Goal: Information Seeking & Learning: Find specific page/section

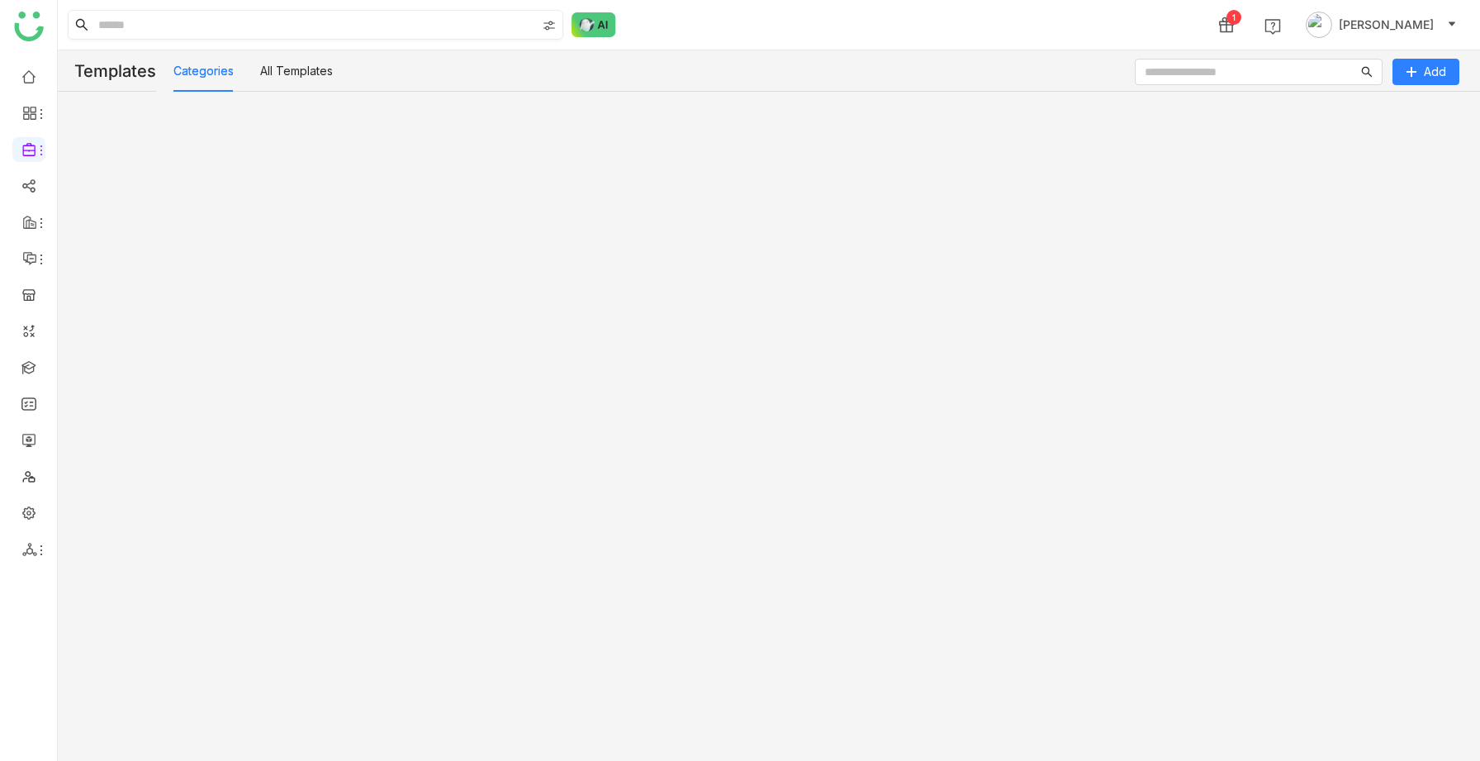
click at [181, 27] on input at bounding box center [315, 25] width 441 height 28
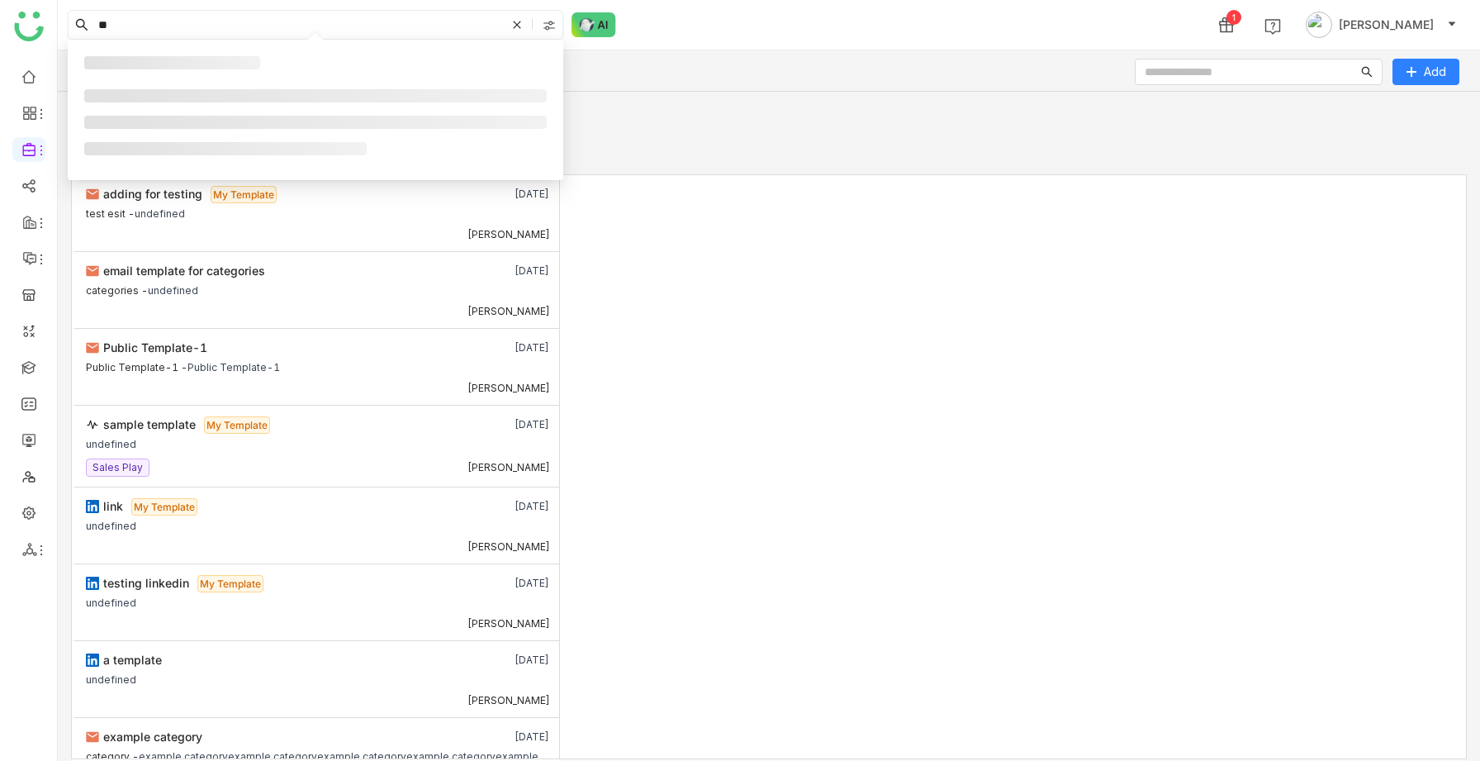
type input "*"
type input "**********"
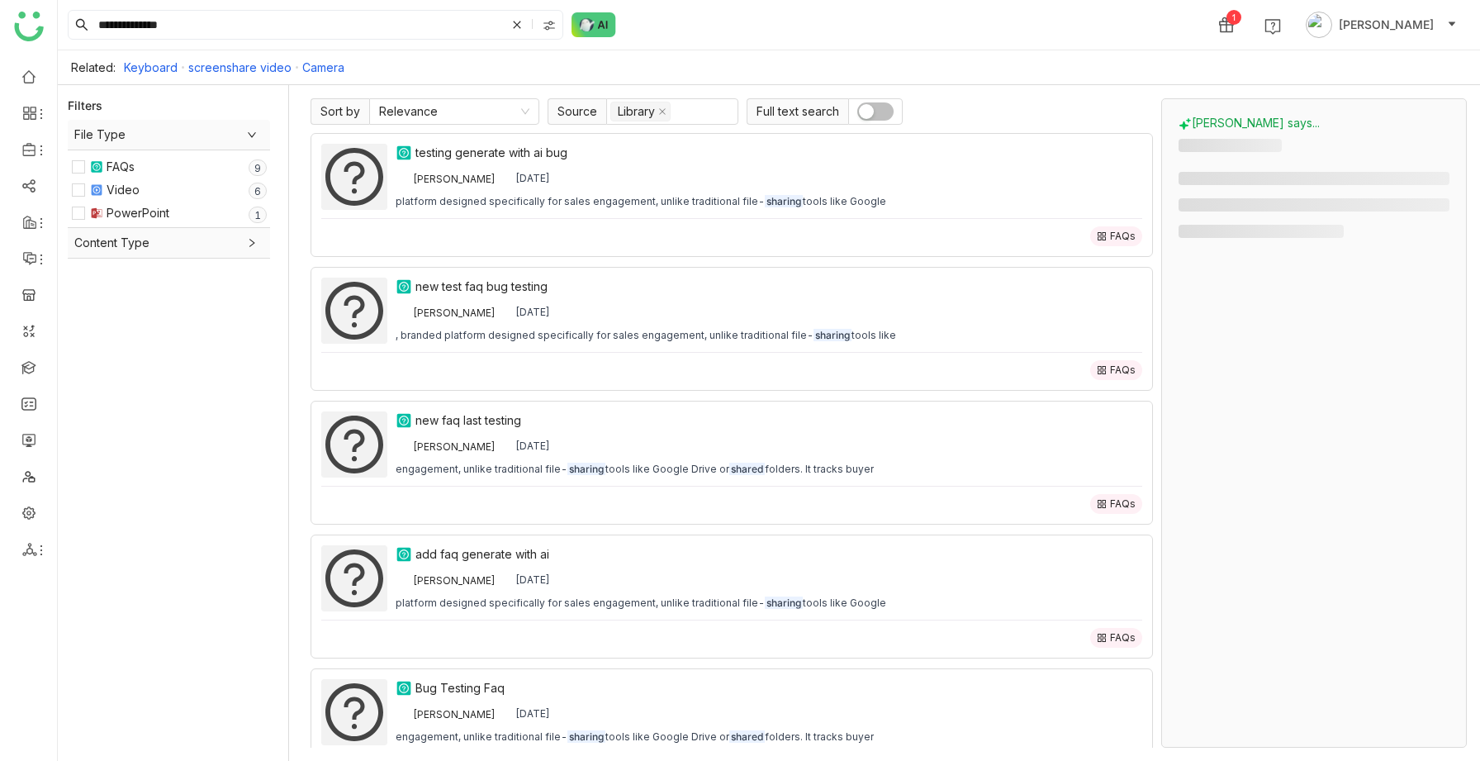
click at [867, 111] on span "button" at bounding box center [866, 111] width 15 height 15
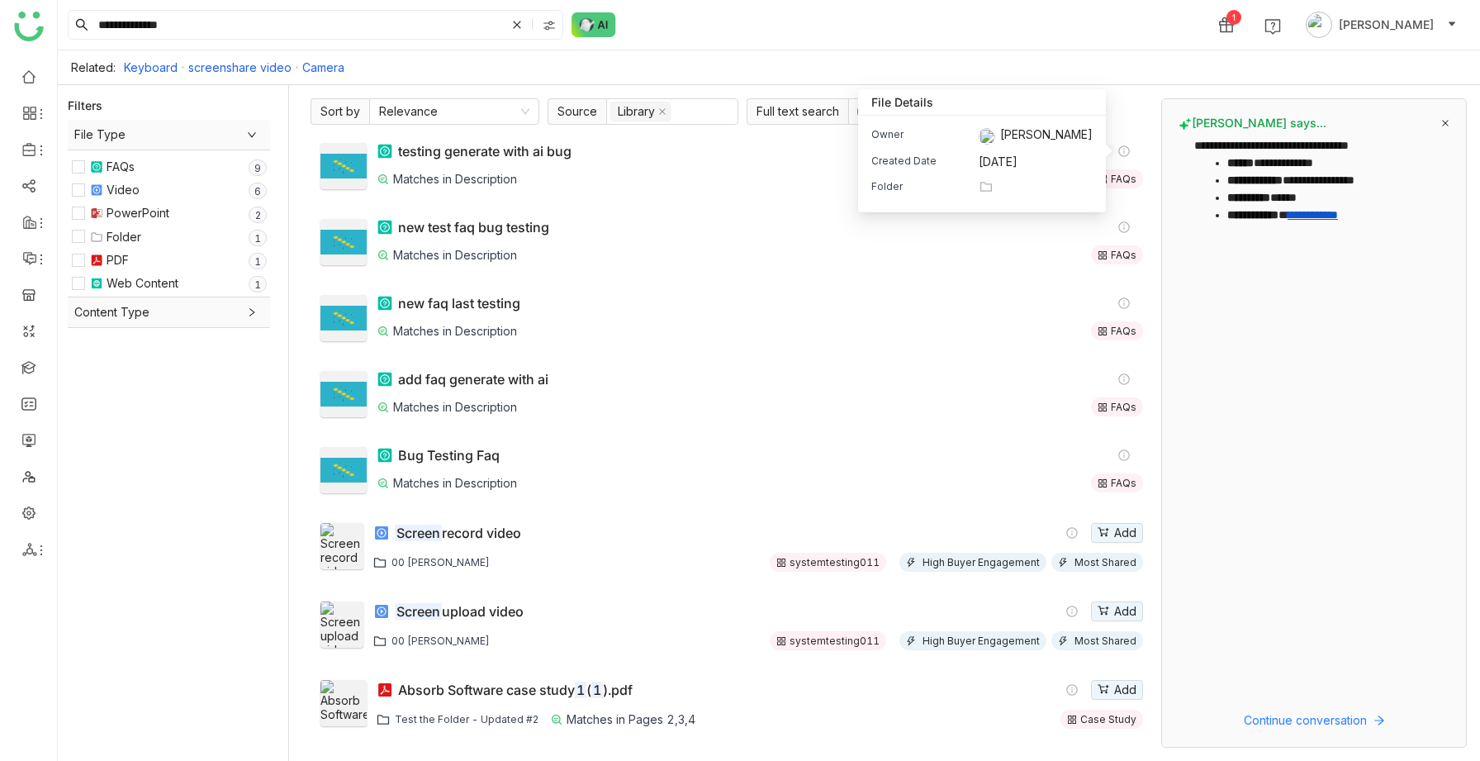
click at [1019, 187] on div "Folder" at bounding box center [981, 187] width 221 height 16
click at [949, 193] on div "Folder" at bounding box center [920, 187] width 99 height 16
click at [1006, 177] on div "Owner [PERSON_NAME] Created Date [DATE] Folder" at bounding box center [982, 164] width 248 height 97
click at [1002, 177] on div "Owner [PERSON_NAME] Created Date [DATE] Folder" at bounding box center [982, 164] width 248 height 97
click at [906, 182] on div "Folder" at bounding box center [920, 187] width 99 height 16
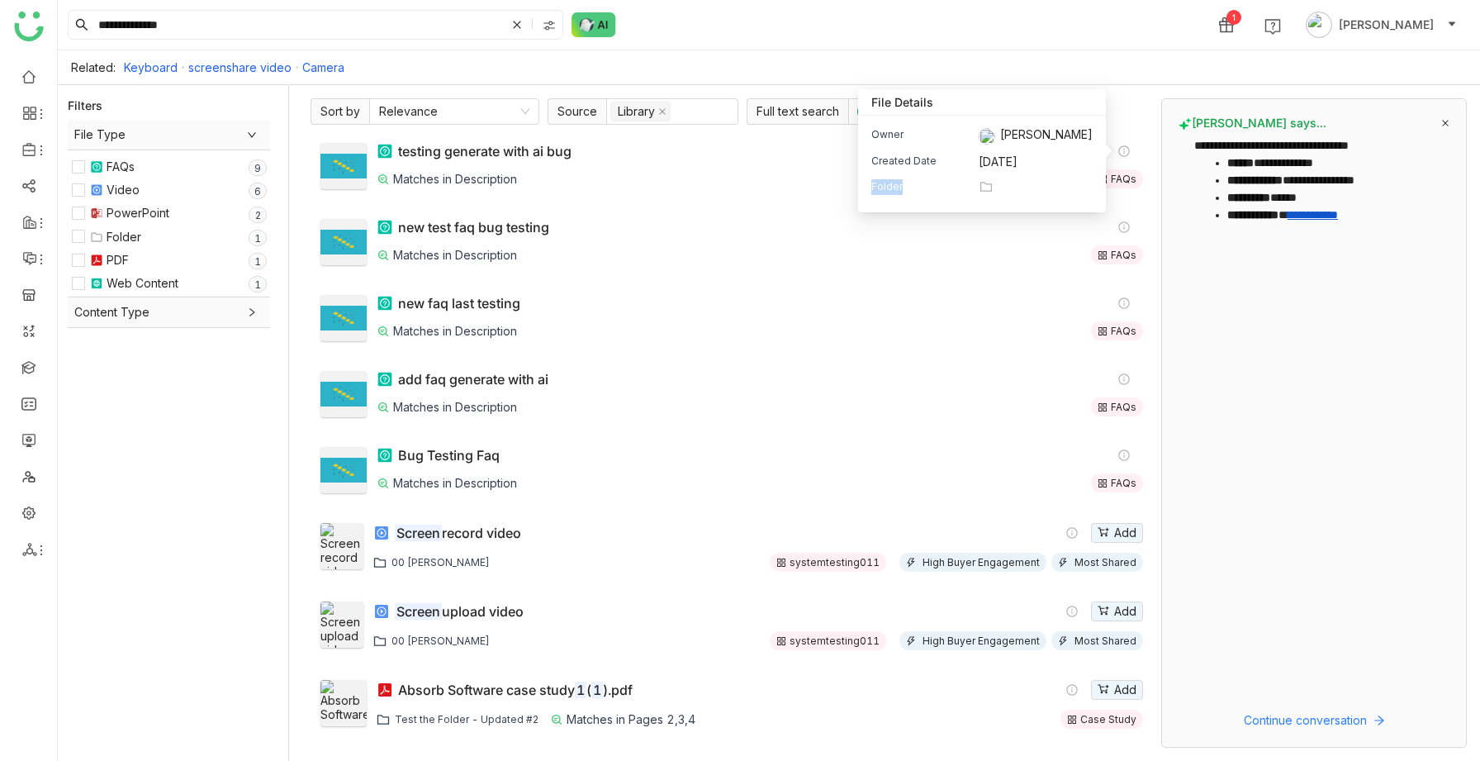
click at [906, 182] on div "Folder" at bounding box center [920, 187] width 99 height 16
click at [992, 184] on icon at bounding box center [986, 187] width 12 height 10
